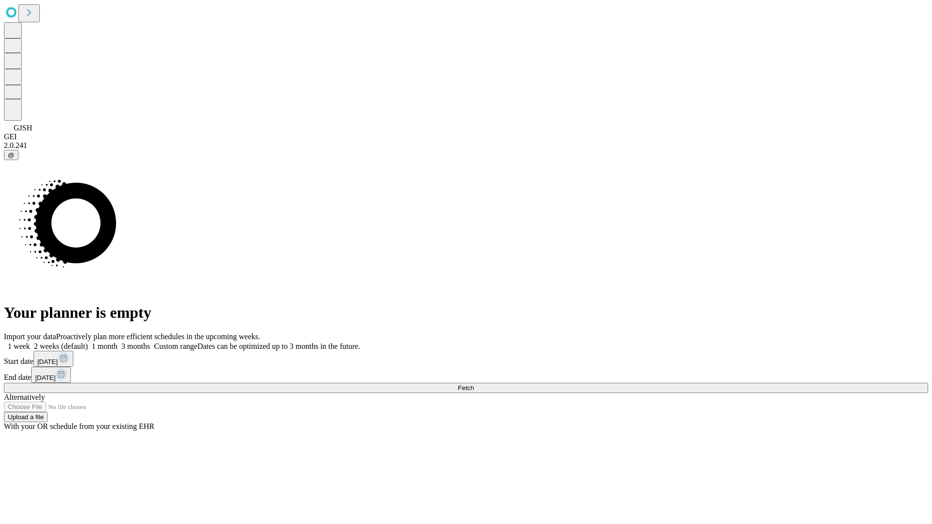
click at [474, 385] on span "Fetch" at bounding box center [466, 388] width 16 height 7
